Goal: Information Seeking & Learning: Find contact information

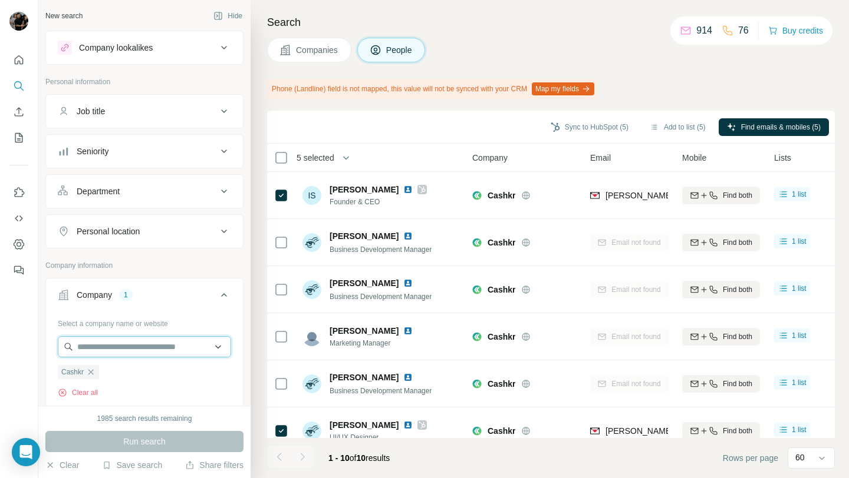
click at [120, 345] on input "text" at bounding box center [144, 346] width 173 height 21
paste input "**********"
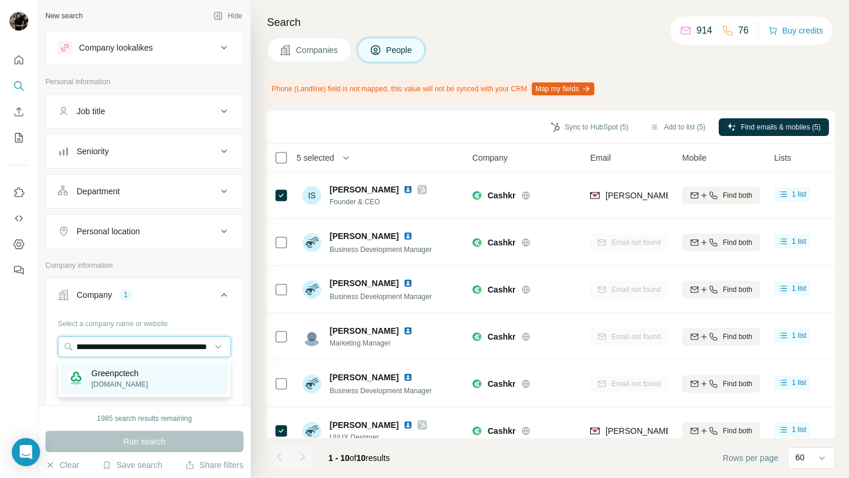
type input "**********"
click at [141, 378] on p "Greenpctech" at bounding box center [119, 374] width 57 height 12
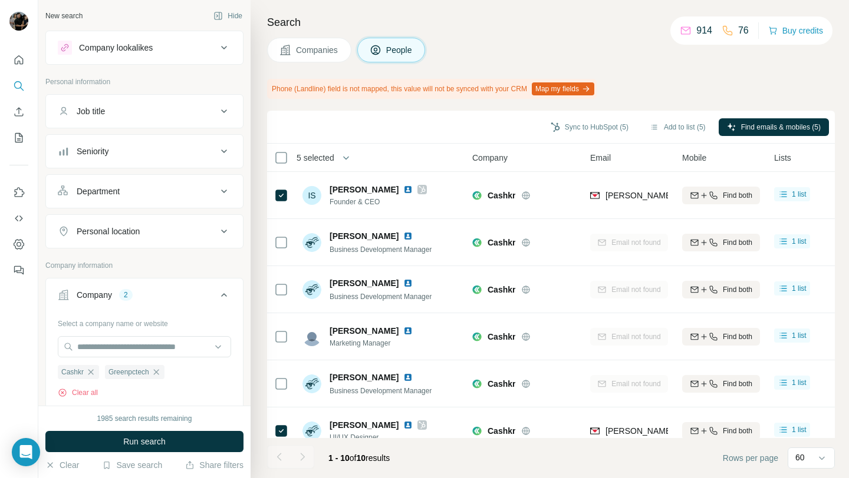
scroll to position [0, 0]
click at [93, 373] on icon "button" at bounding box center [90, 372] width 9 height 9
click at [163, 441] on span "Run search" at bounding box center [144, 442] width 42 height 12
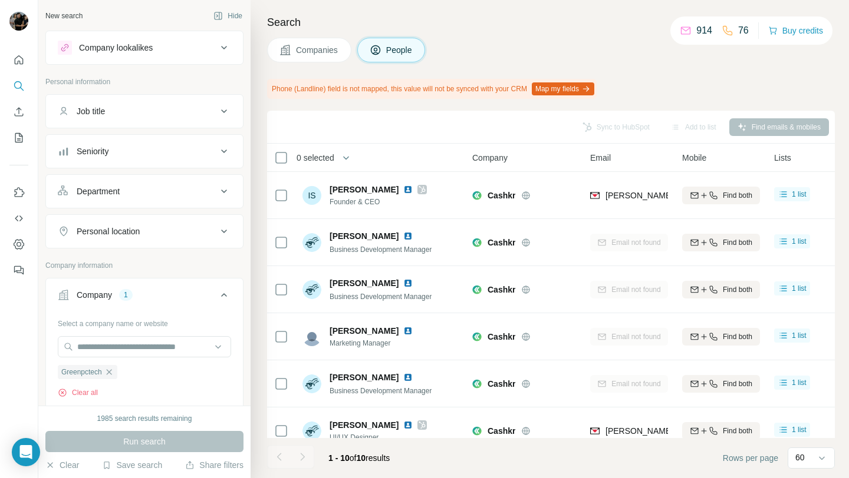
click at [315, 43] on button "Companies" at bounding box center [309, 50] width 84 height 25
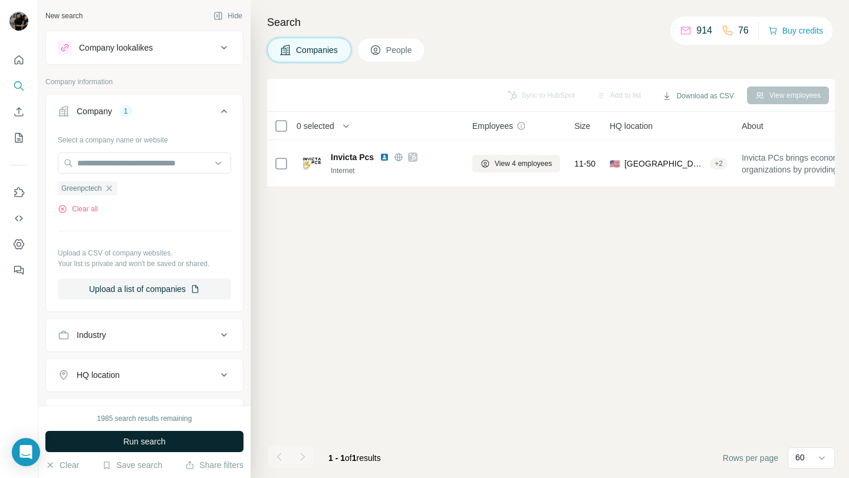
click at [174, 440] on button "Run search" at bounding box center [144, 441] width 198 height 21
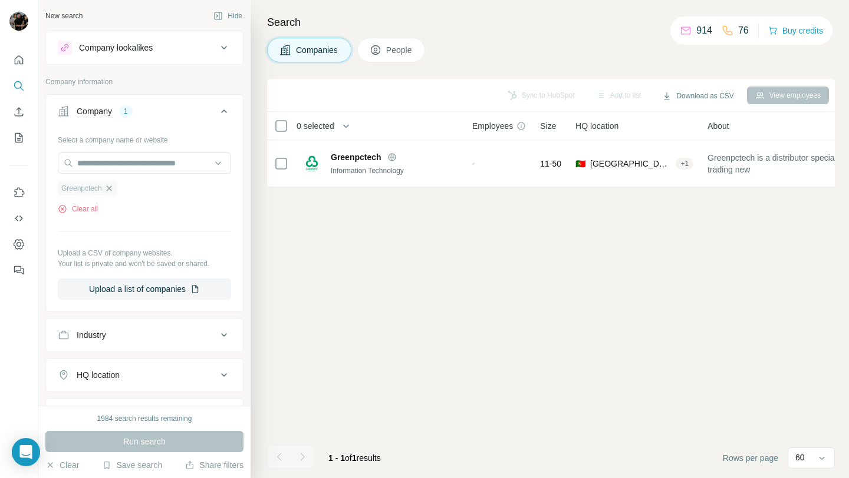
click at [111, 189] on icon "button" at bounding box center [108, 188] width 5 height 5
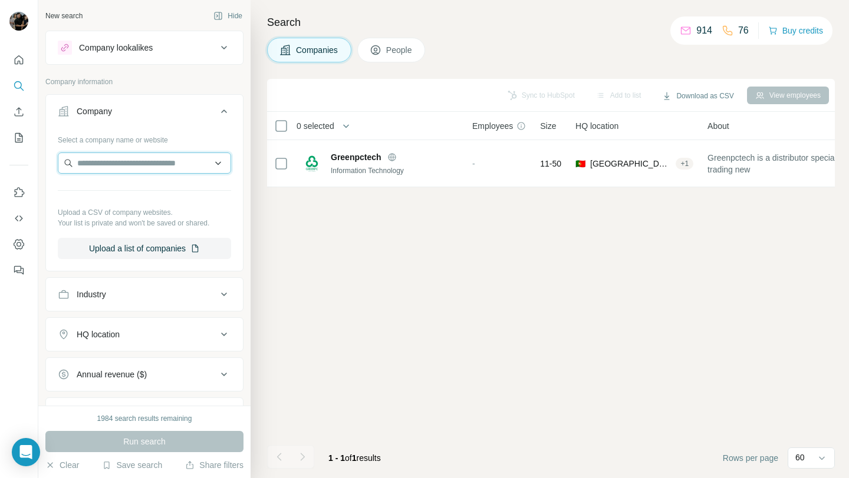
click at [138, 163] on input "text" at bounding box center [144, 163] width 173 height 21
paste input "**********"
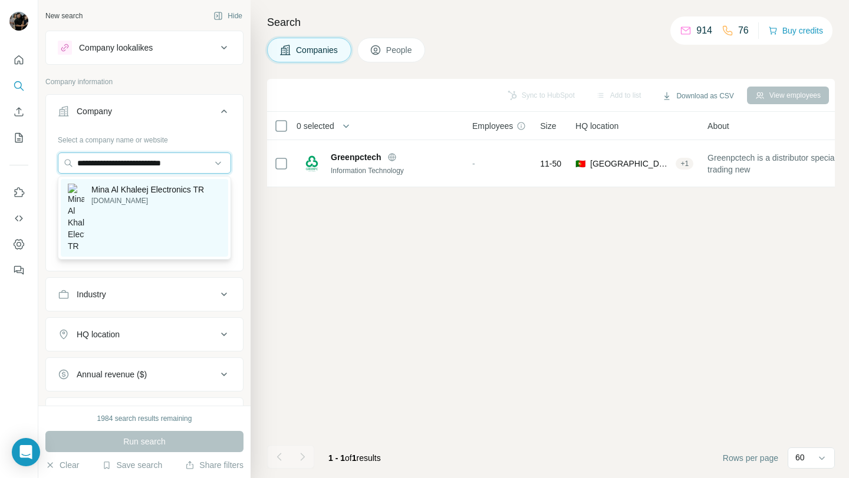
type input "**********"
click at [152, 201] on p "[DOMAIN_NAME]" at bounding box center [147, 201] width 113 height 11
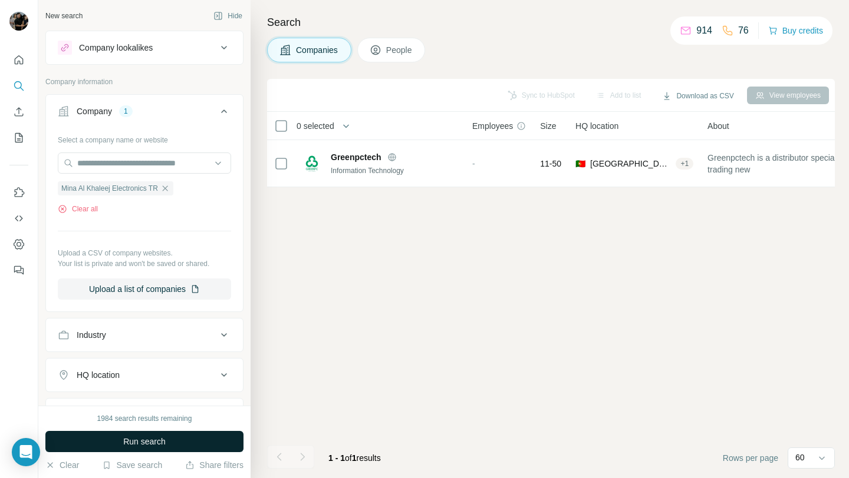
click at [140, 442] on span "Run search" at bounding box center [144, 442] width 42 height 12
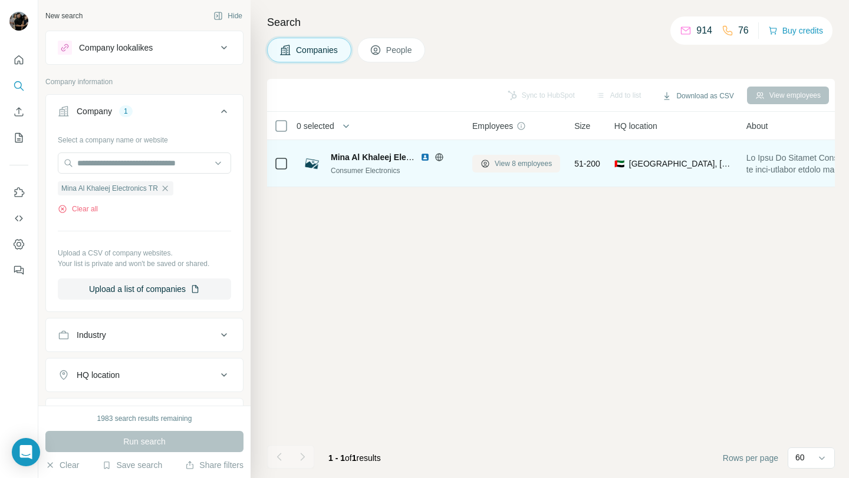
click at [498, 165] on span "View 8 employees" at bounding box center [522, 164] width 57 height 11
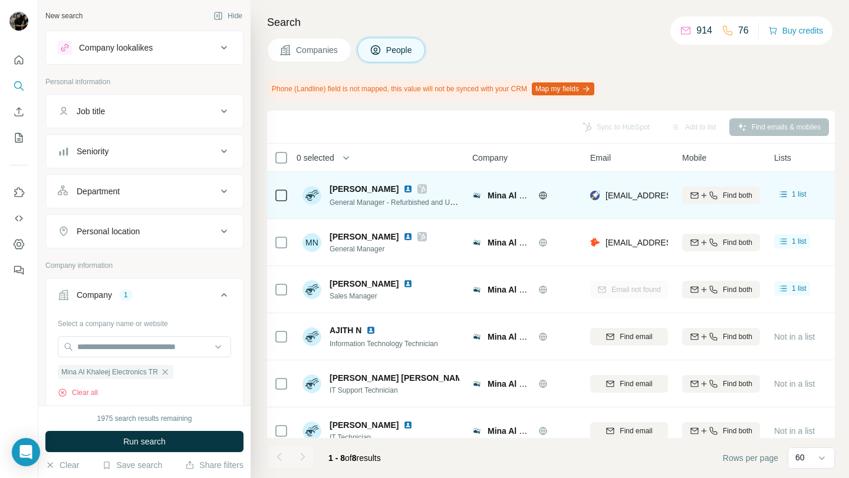
click at [403, 186] on img at bounding box center [407, 188] width 9 height 9
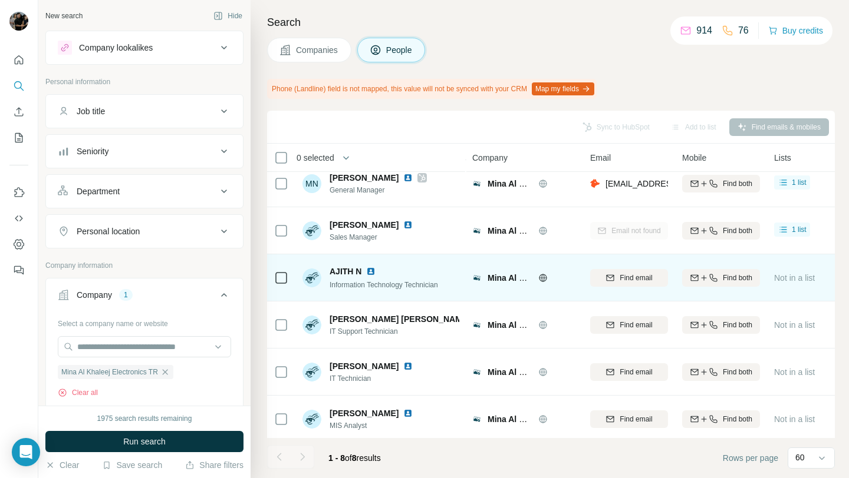
scroll to position [111, 0]
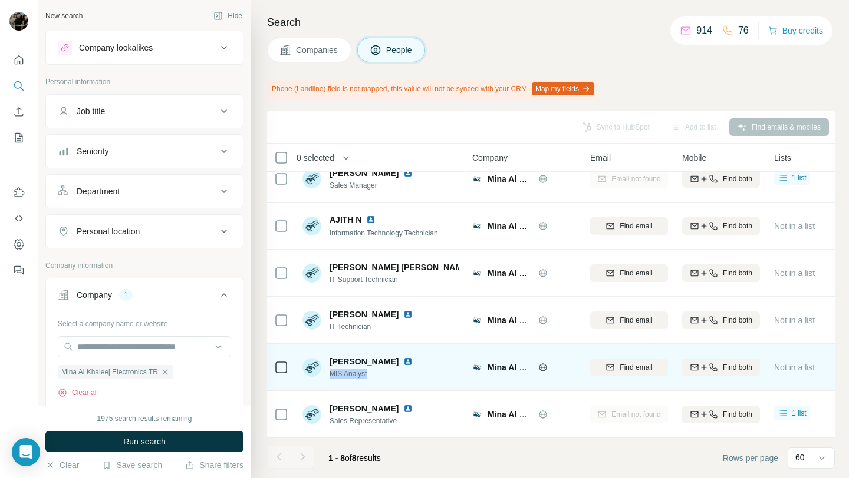
drag, startPoint x: 329, startPoint y: 376, endPoint x: 387, endPoint y: 372, distance: 58.5
click at [387, 372] on span "MIS Analyst" at bounding box center [377, 374] width 97 height 11
copy span "MIS Analyst"
click at [619, 367] on span "Find email" at bounding box center [635, 367] width 32 height 11
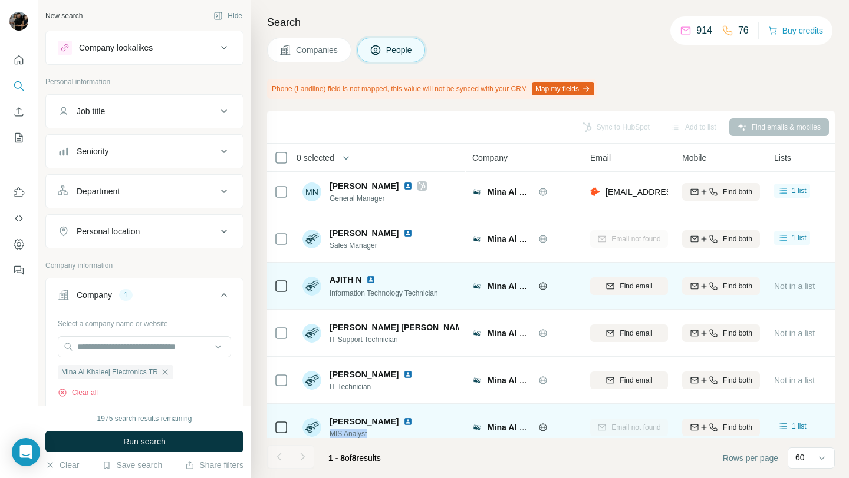
scroll to position [0, 0]
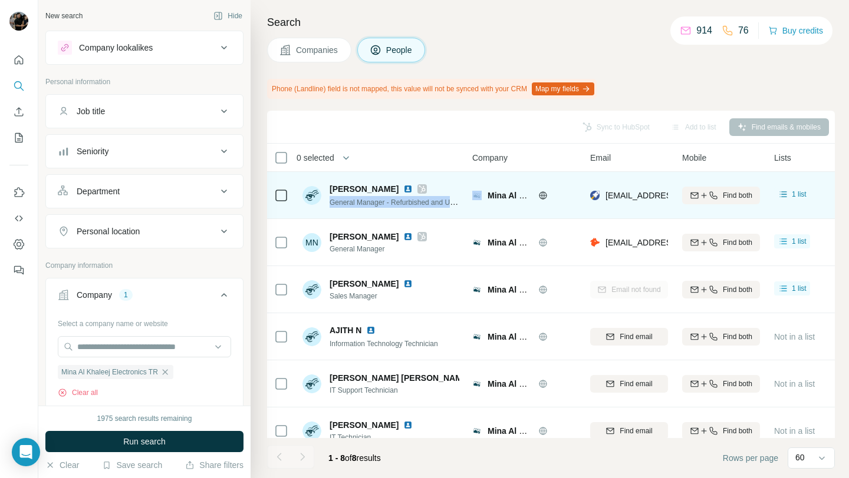
drag, startPoint x: 330, startPoint y: 203, endPoint x: 478, endPoint y: 204, distance: 147.9
click at [0, 0] on tr "[PERSON_NAME] General Manager - Refurbished and Used Division Mina Al Khaleej E…" at bounding box center [0, 0] width 0 height 0
copy span "General Manager - Refurbished and Used Division"
